Goal: Information Seeking & Learning: Find specific fact

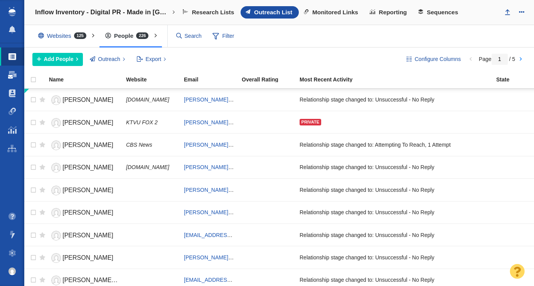
click at [13, 73] on span at bounding box center [12, 75] width 8 height 8
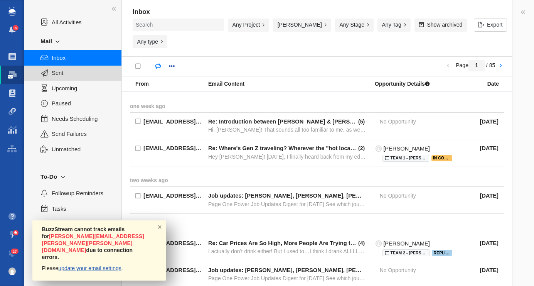
click at [59, 77] on span "Sent" at bounding box center [82, 73] width 61 height 8
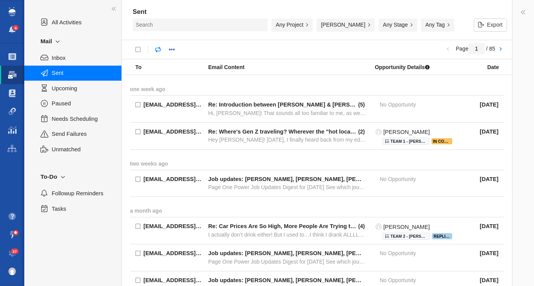
click at [315, 30] on div "Any Project" at bounding box center [293, 27] width 45 height 17
click at [344, 27] on button "[PERSON_NAME]" at bounding box center [345, 25] width 58 height 13
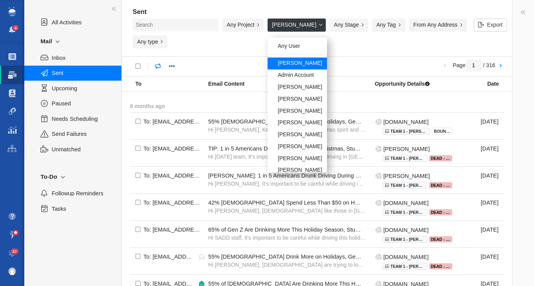
click at [344, 27] on button "Any Stage" at bounding box center [349, 25] width 39 height 13
click at [304, 51] on div "Any Project Any Project No Projects Recently Opened Projects Page One Power - D…" at bounding box center [302, 36] width 338 height 34
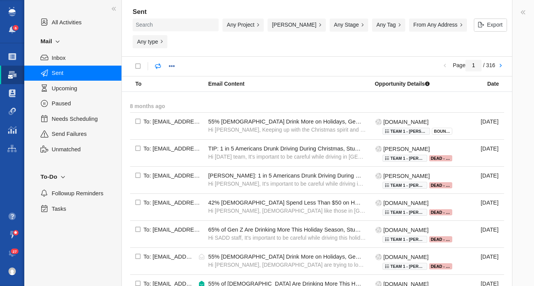
click at [311, 14] on h4 "Sent" at bounding box center [320, 12] width 374 height 8
click at [309, 28] on button "[PERSON_NAME]" at bounding box center [296, 25] width 58 height 13
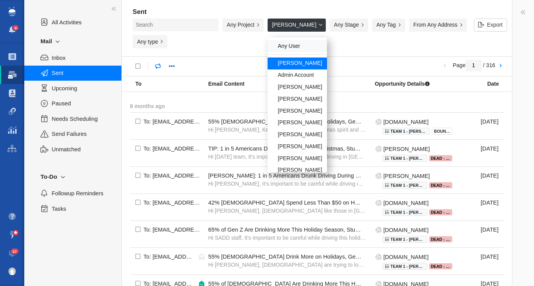
click at [295, 46] on div "Any User" at bounding box center [296, 46] width 59 height 12
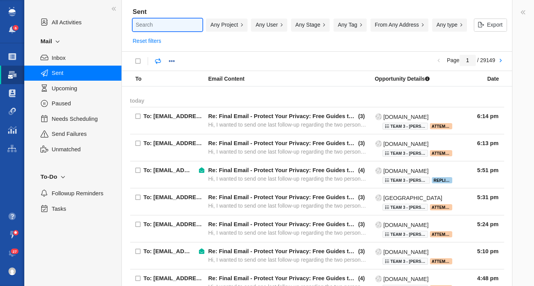
click at [158, 29] on input "text" at bounding box center [168, 25] width 70 height 13
type input "lianna"
